Goal: Task Accomplishment & Management: Use online tool/utility

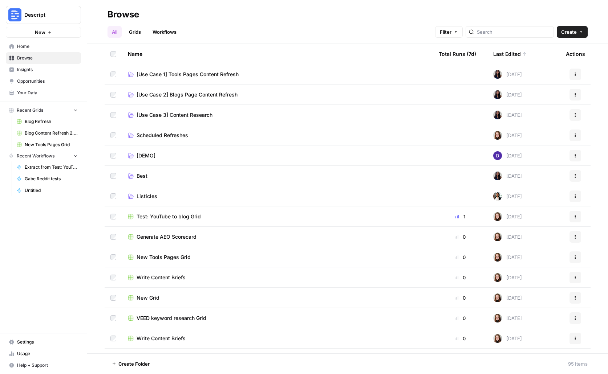
click at [36, 69] on span "Insights" at bounding box center [47, 69] width 61 height 7
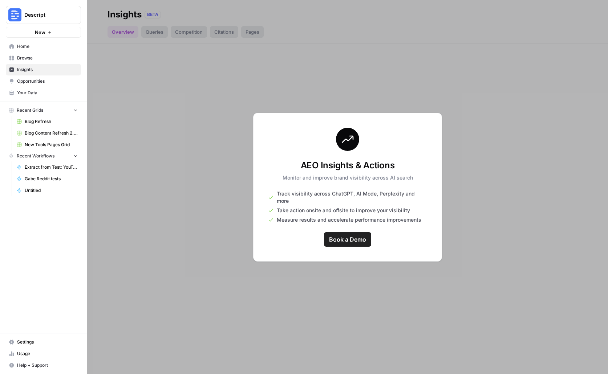
click at [34, 58] on span "Browse" at bounding box center [47, 58] width 61 height 7
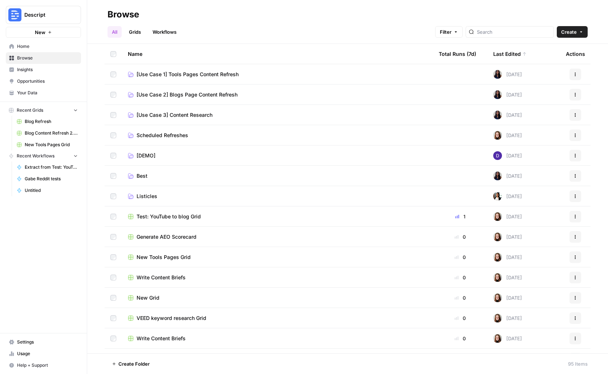
click at [34, 46] on span "Home" at bounding box center [47, 46] width 61 height 7
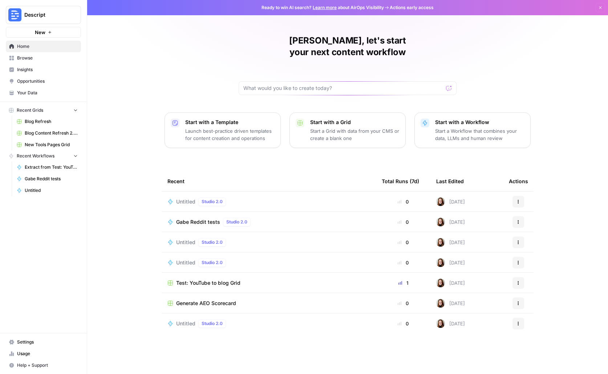
click at [325, 320] on div "Untitled Studio 2.0" at bounding box center [268, 324] width 203 height 9
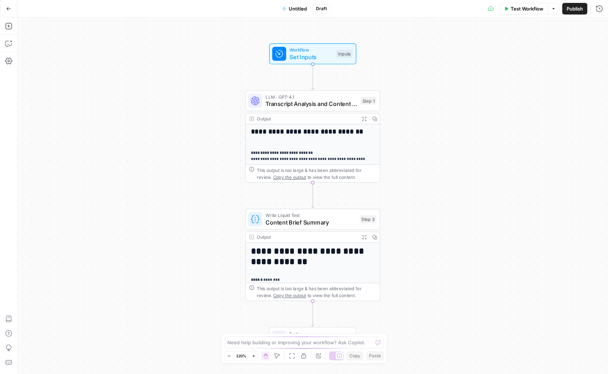
click at [10, 8] on icon "button" at bounding box center [8, 8] width 5 height 5
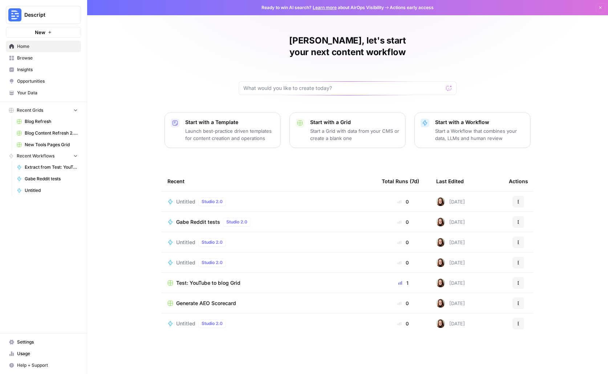
click at [33, 58] on span "Browse" at bounding box center [47, 58] width 61 height 7
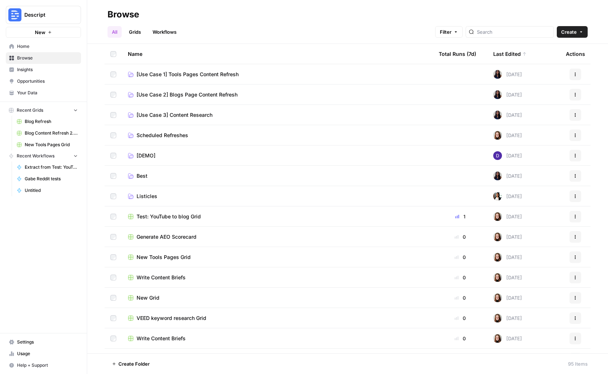
click at [193, 79] on td "[Use Case 1] Tools Pages Content Refresh" at bounding box center [277, 74] width 311 height 20
click at [225, 73] on span "[Use Case 1] Tools Pages Content Refresh" at bounding box center [188, 74] width 102 height 7
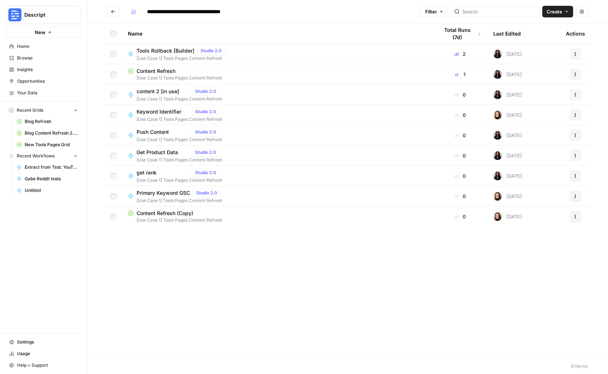
click at [115, 14] on icon "Go back" at bounding box center [113, 11] width 5 height 5
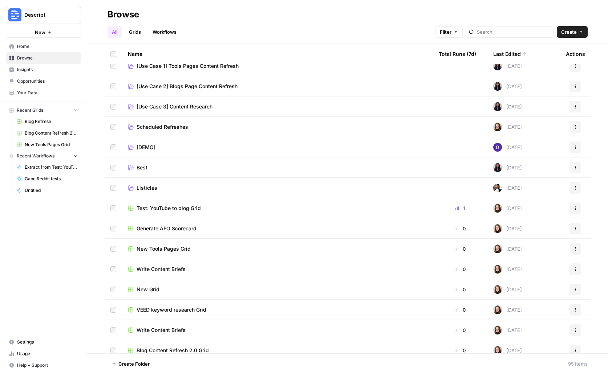
scroll to position [9, 0]
click at [216, 252] on div "New Tools Pages Grid" at bounding box center [277, 248] width 299 height 7
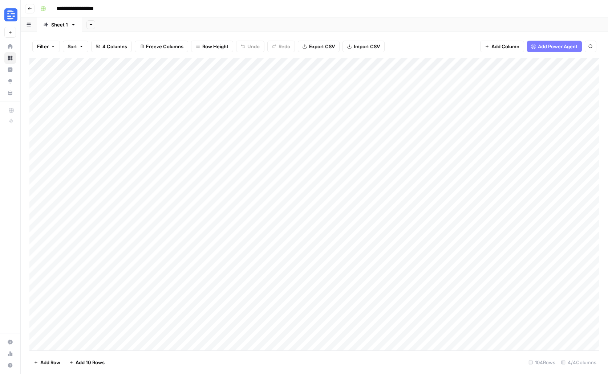
click at [362, 240] on div "Add Column" at bounding box center [314, 204] width 570 height 293
click at [362, 240] on div at bounding box center [364, 234] width 389 height 13
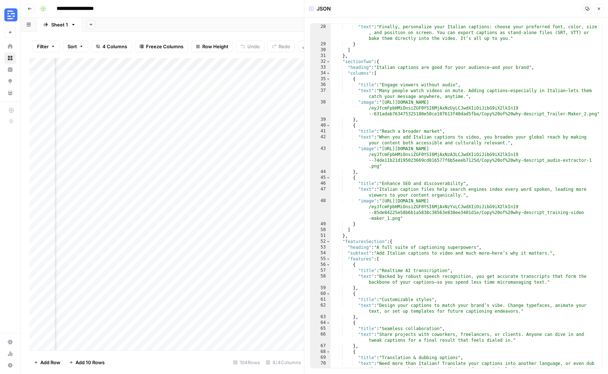
scroll to position [187, 0]
type input "*******"
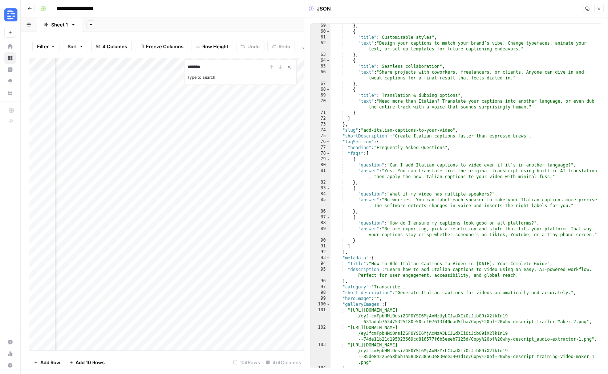
scroll to position [469, 0]
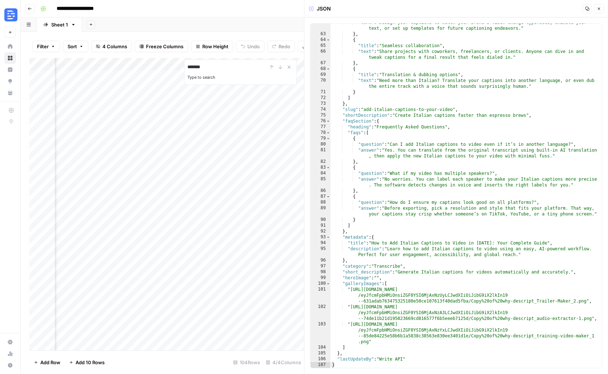
click at [602, 7] on button "Close" at bounding box center [598, 8] width 9 height 9
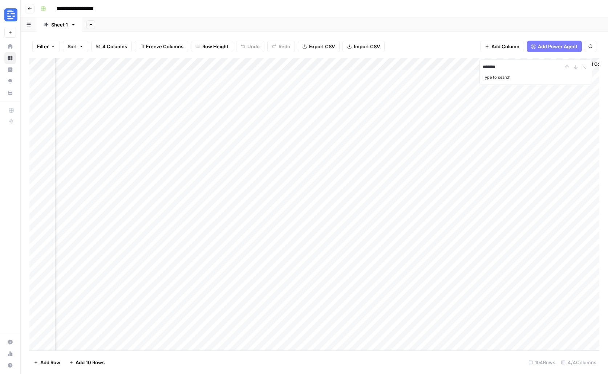
scroll to position [0, 105]
click at [166, 236] on div "Add Column" at bounding box center [314, 204] width 570 height 293
click at [436, 335] on div "Add Column" at bounding box center [314, 204] width 570 height 293
